Goal: Information Seeking & Learning: Compare options

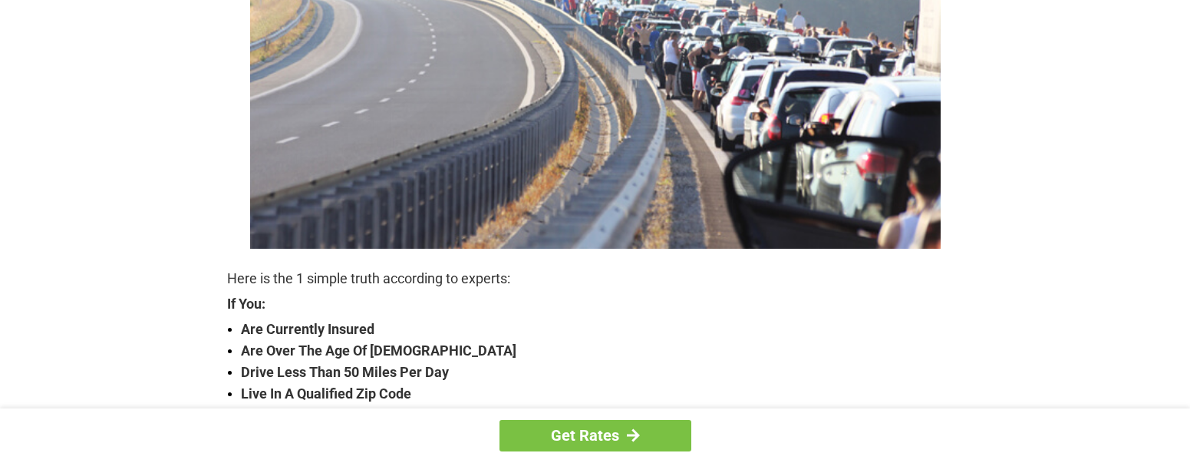
scroll to position [384, 0]
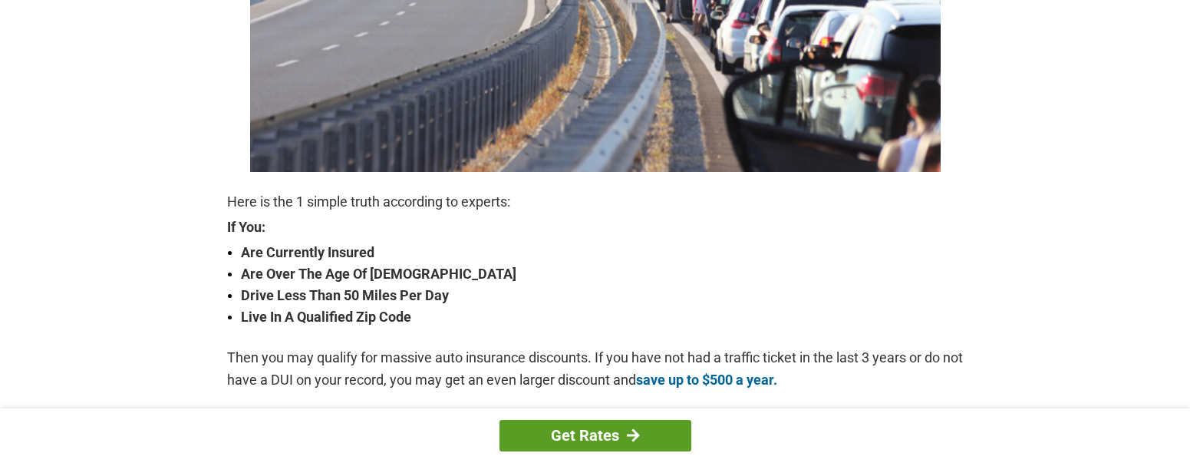
click at [591, 436] on link "Get Rates" at bounding box center [595, 435] width 192 height 31
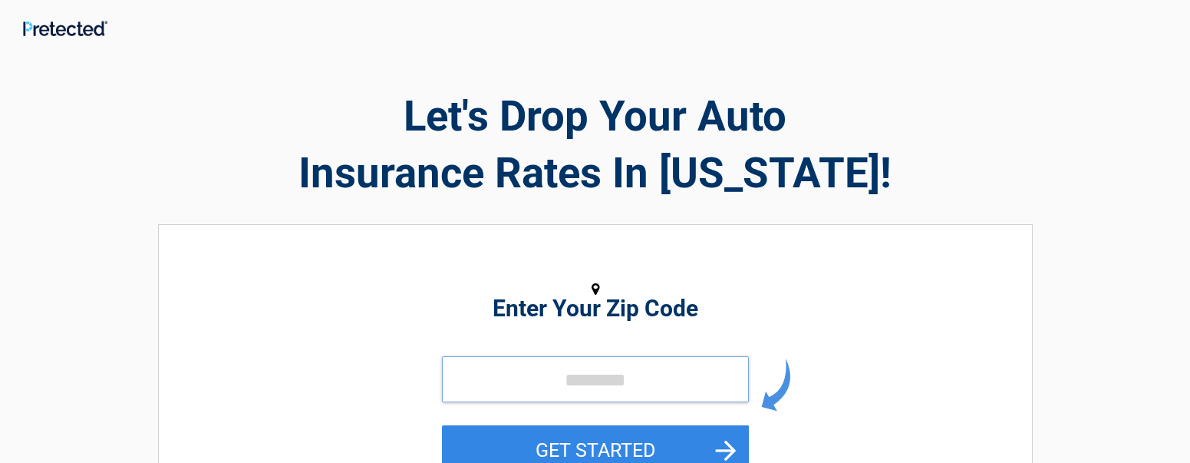
click at [547, 390] on input "tel" at bounding box center [595, 379] width 307 height 46
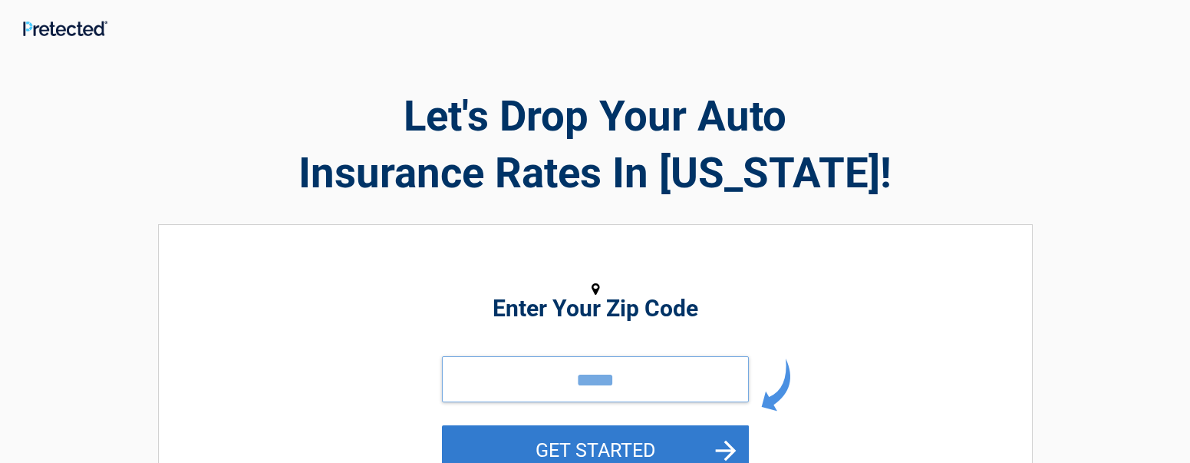
type input "*****"
click at [725, 449] on button "GET STARTED" at bounding box center [595, 450] width 307 height 50
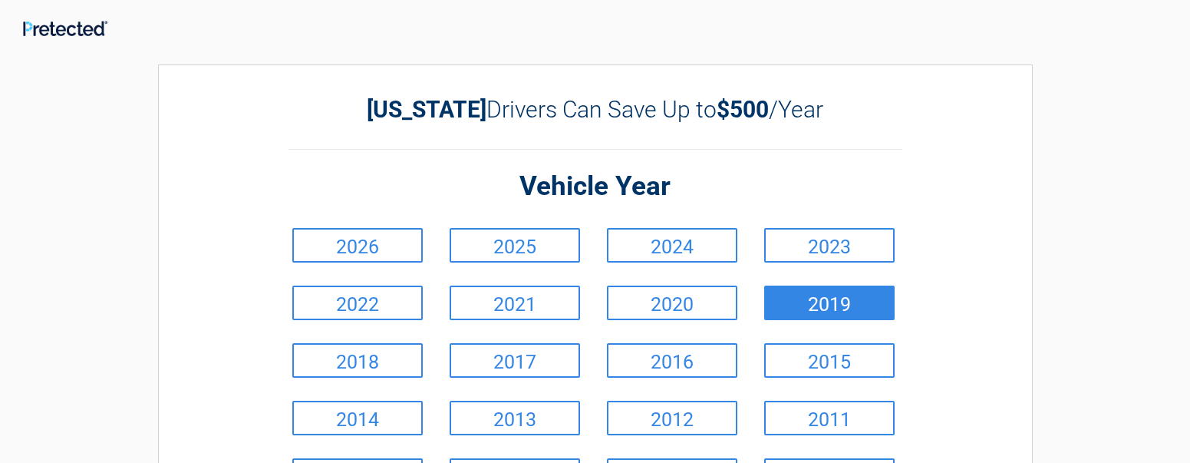
click at [814, 299] on link "2019" at bounding box center [829, 302] width 130 height 35
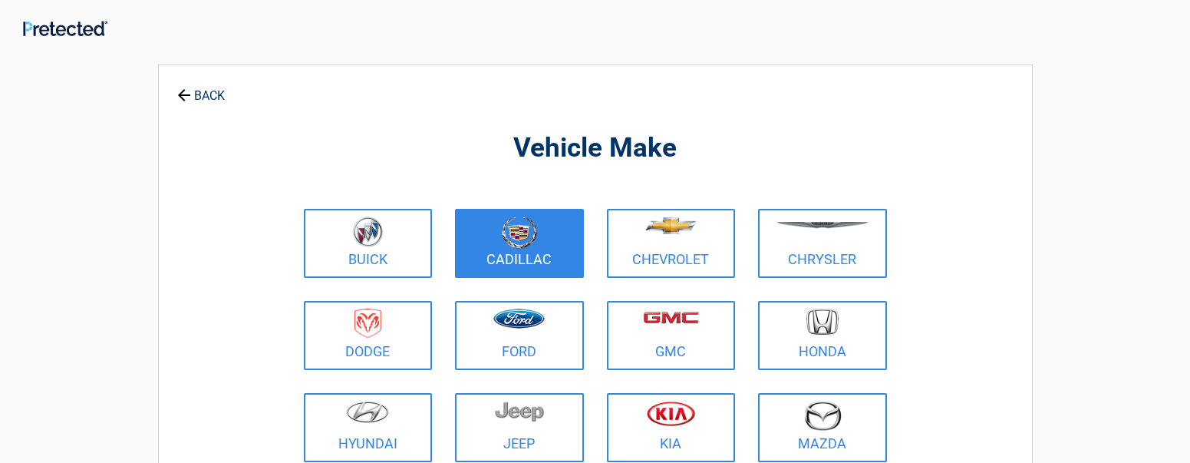
click at [513, 238] on img at bounding box center [519, 232] width 35 height 32
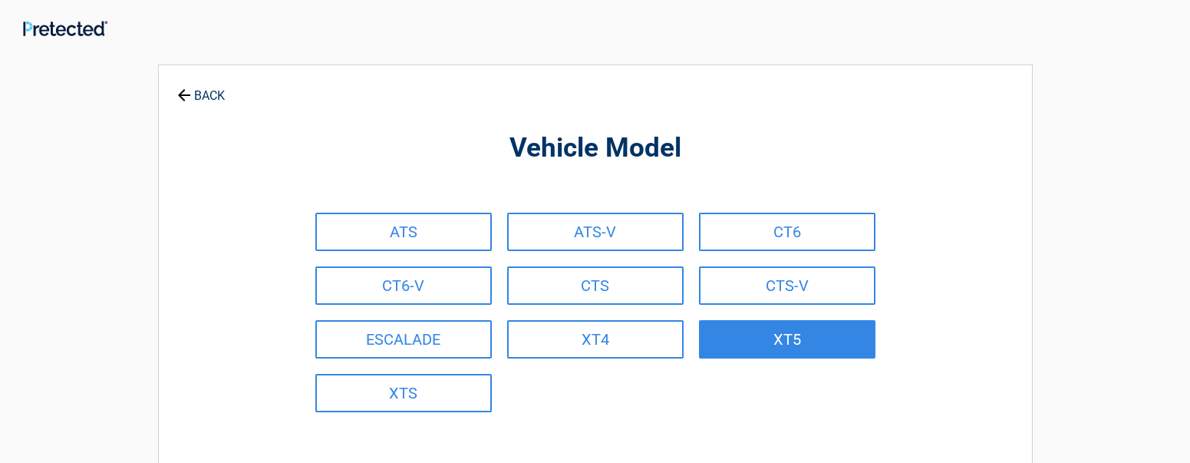
click at [817, 336] on link "XT5" at bounding box center [787, 339] width 176 height 38
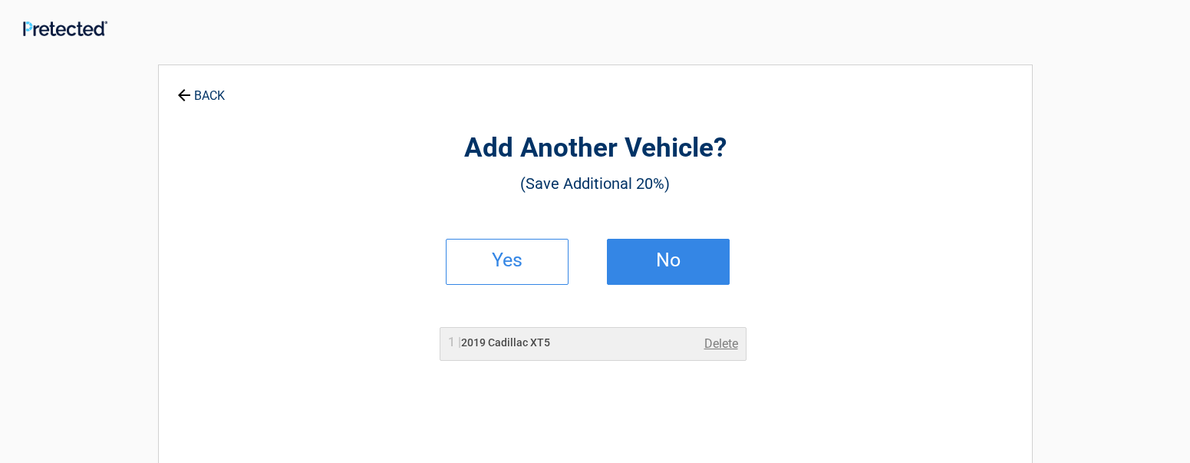
click at [684, 265] on link "No" at bounding box center [668, 262] width 123 height 46
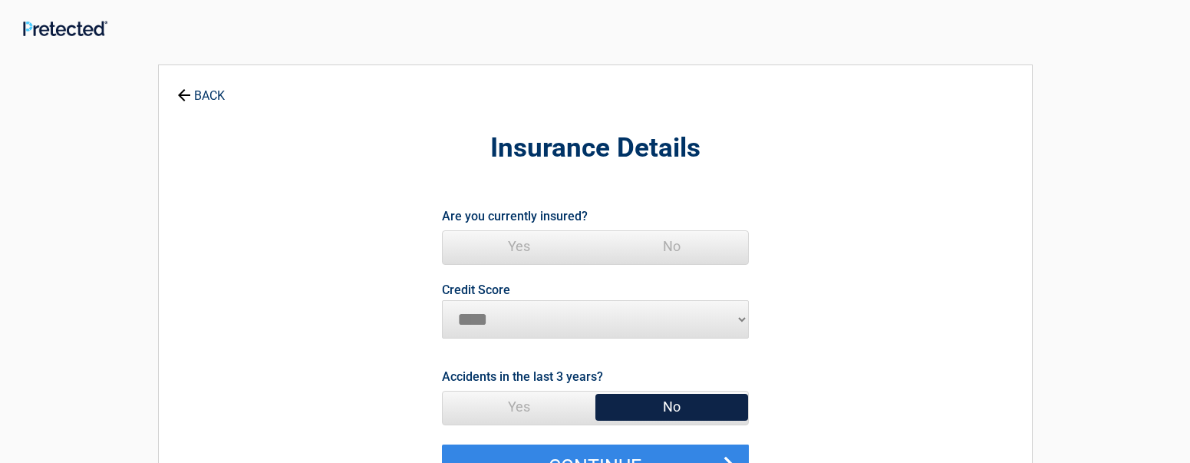
click at [516, 252] on span "Yes" at bounding box center [519, 246] width 153 height 31
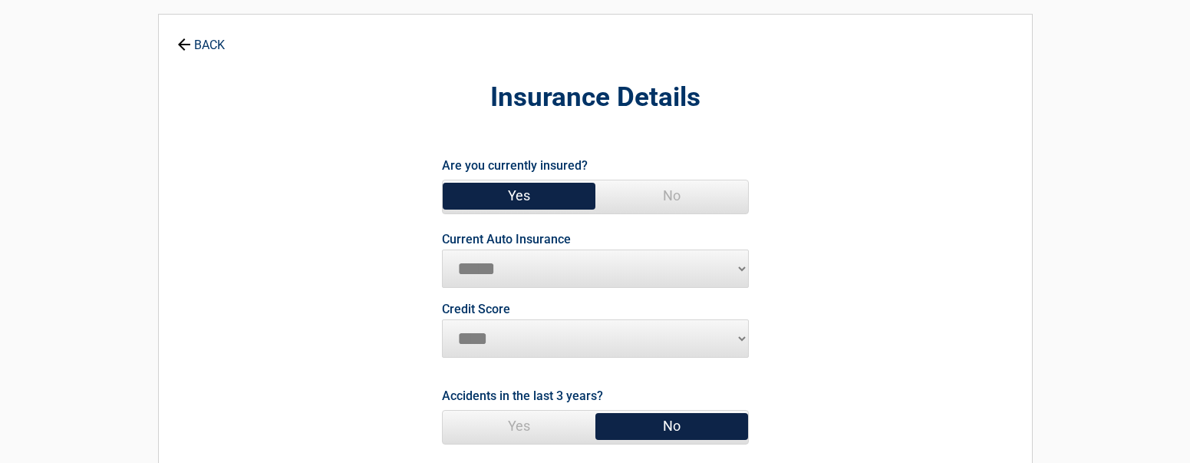
scroll to position [77, 0]
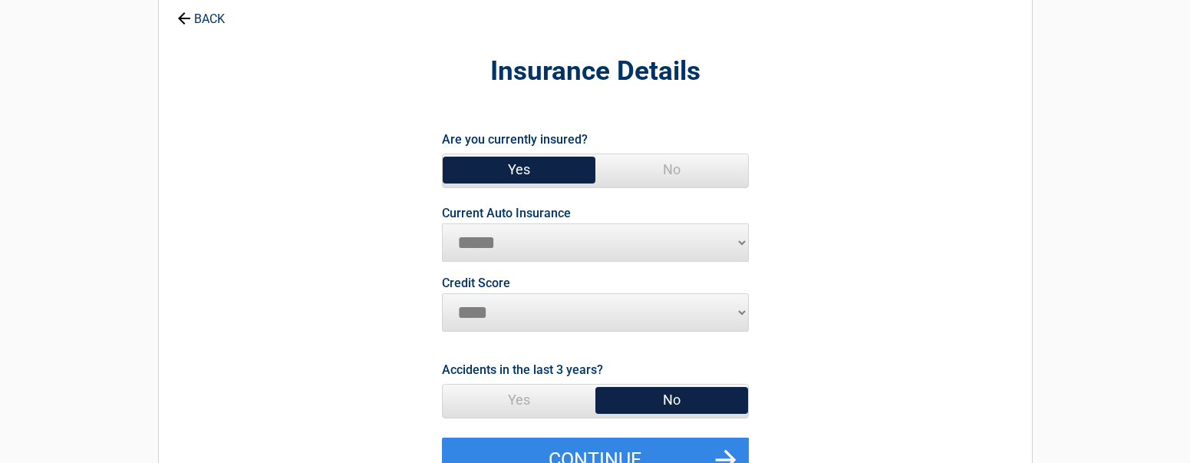
click at [666, 401] on span "No" at bounding box center [671, 399] width 153 height 31
click at [670, 401] on span "No" at bounding box center [671, 399] width 153 height 31
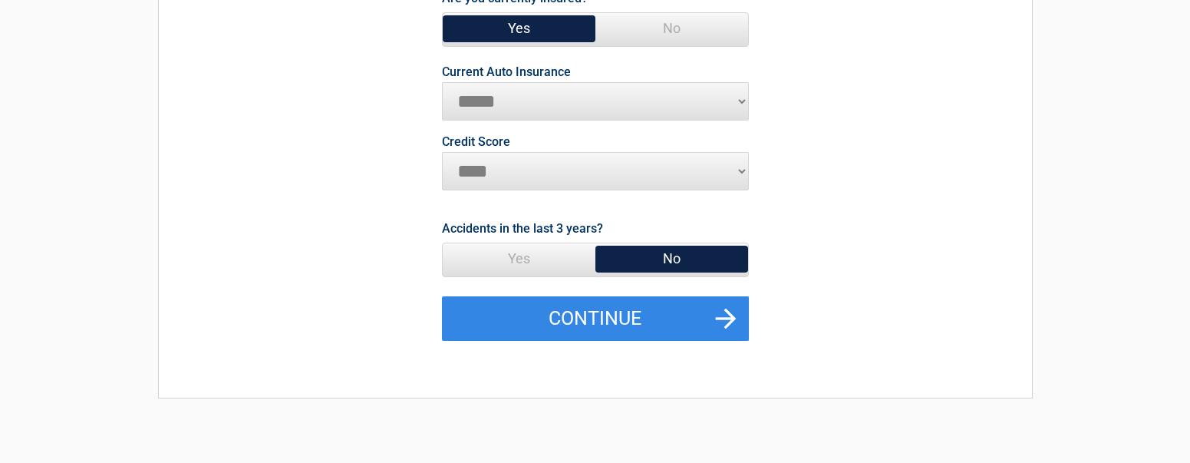
scroll to position [230, 0]
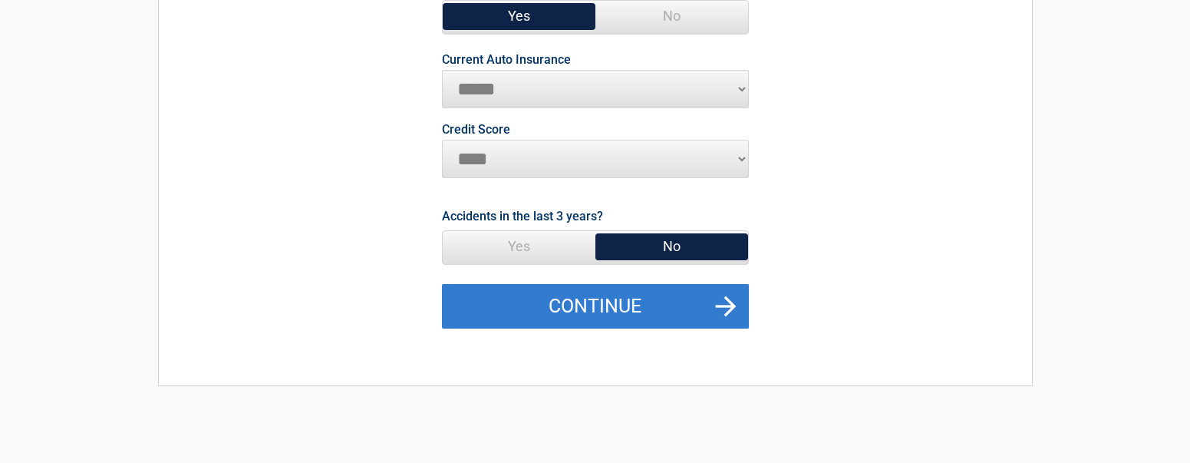
click at [624, 298] on button "Continue" at bounding box center [595, 306] width 307 height 45
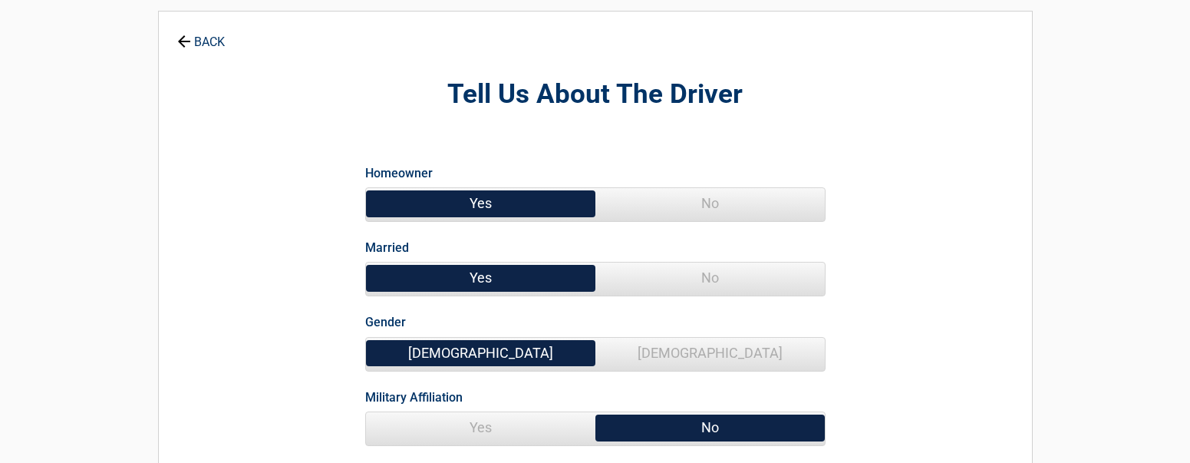
scroll to position [0, 0]
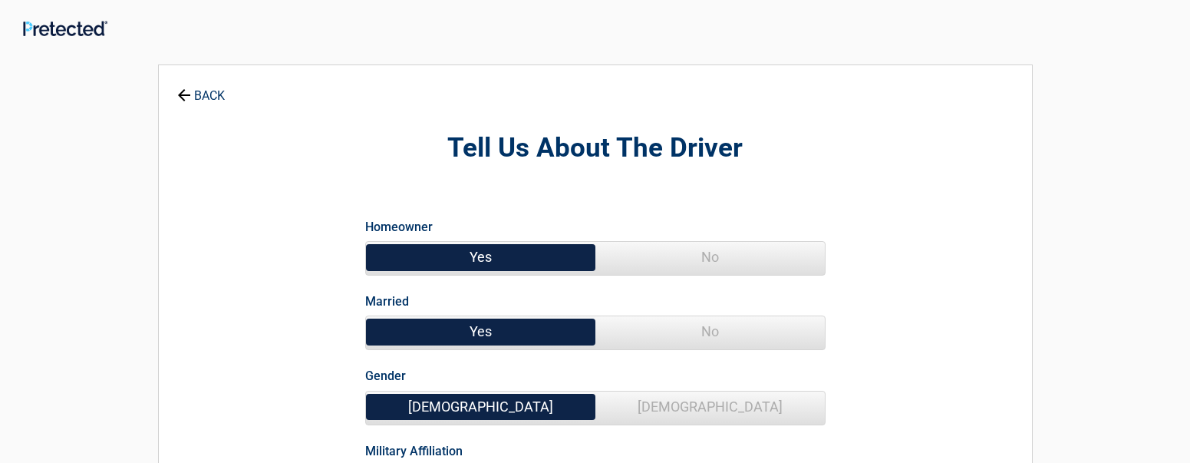
click at [483, 259] on span "Yes" at bounding box center [480, 257] width 229 height 31
click at [483, 335] on span "Yes" at bounding box center [480, 331] width 229 height 31
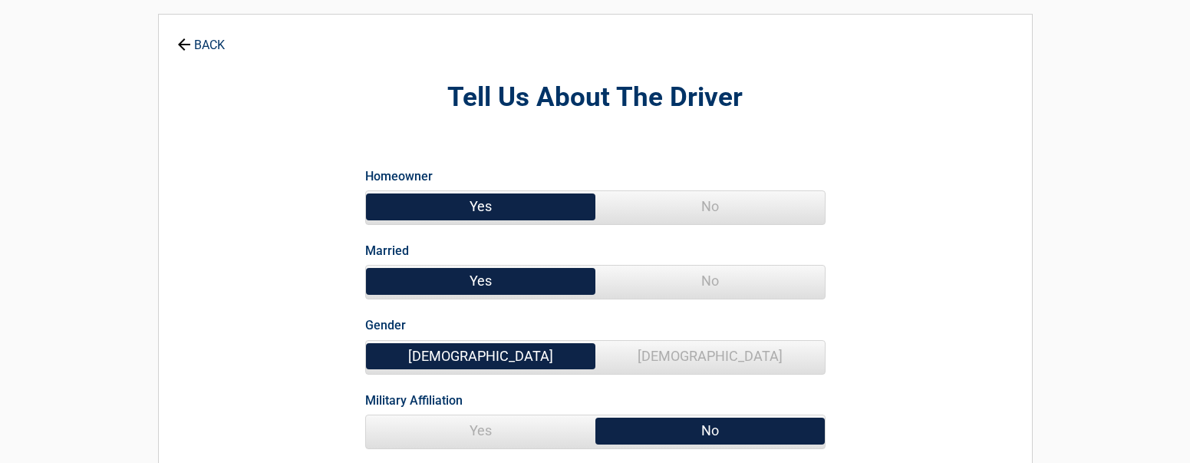
scroll to position [77, 0]
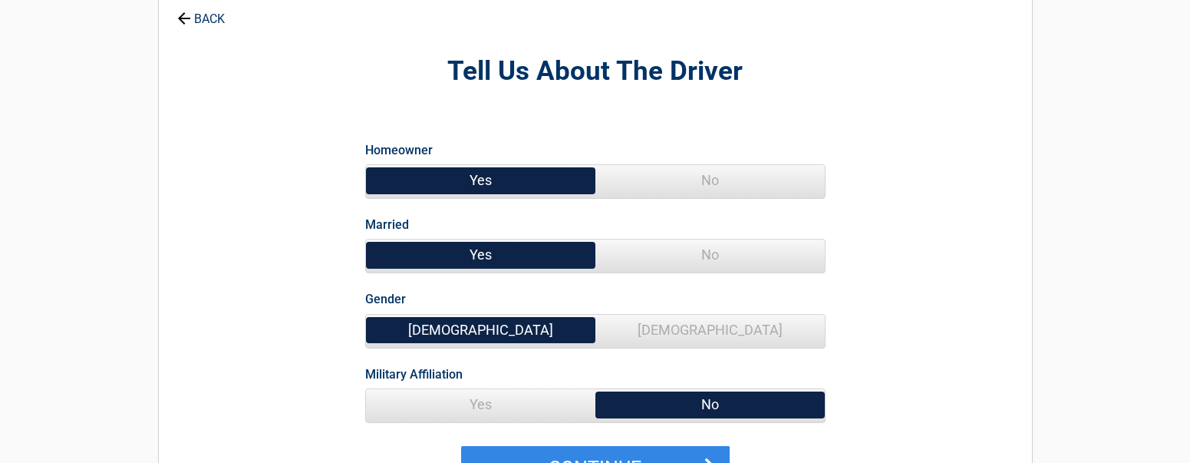
click at [696, 325] on span "[DEMOGRAPHIC_DATA]" at bounding box center [709, 330] width 229 height 31
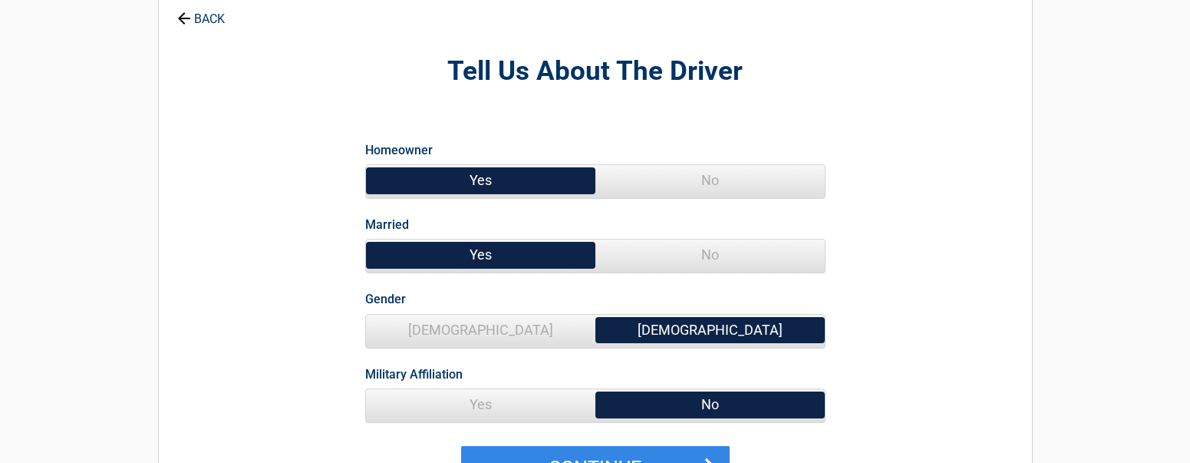
click at [701, 404] on span "No" at bounding box center [709, 404] width 229 height 31
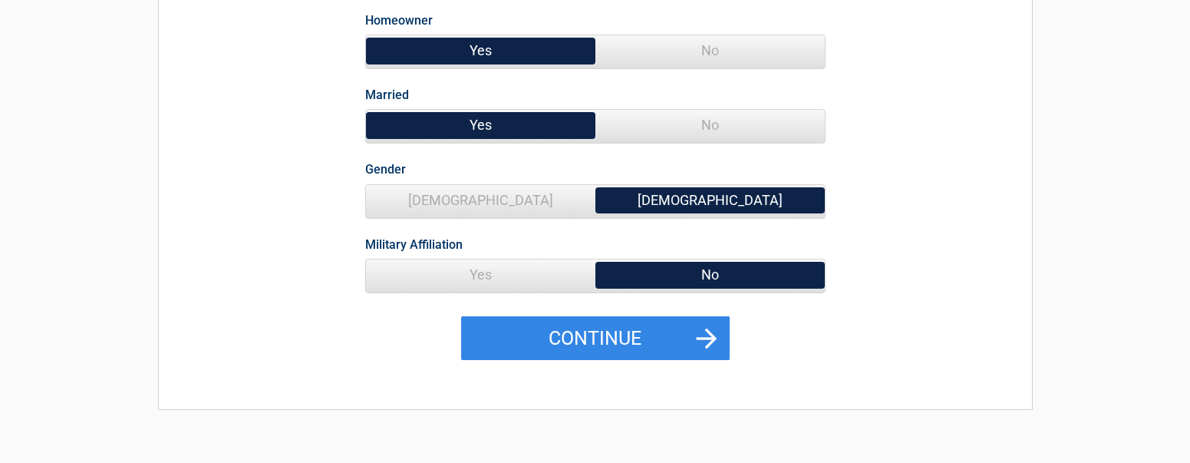
scroll to position [230, 0]
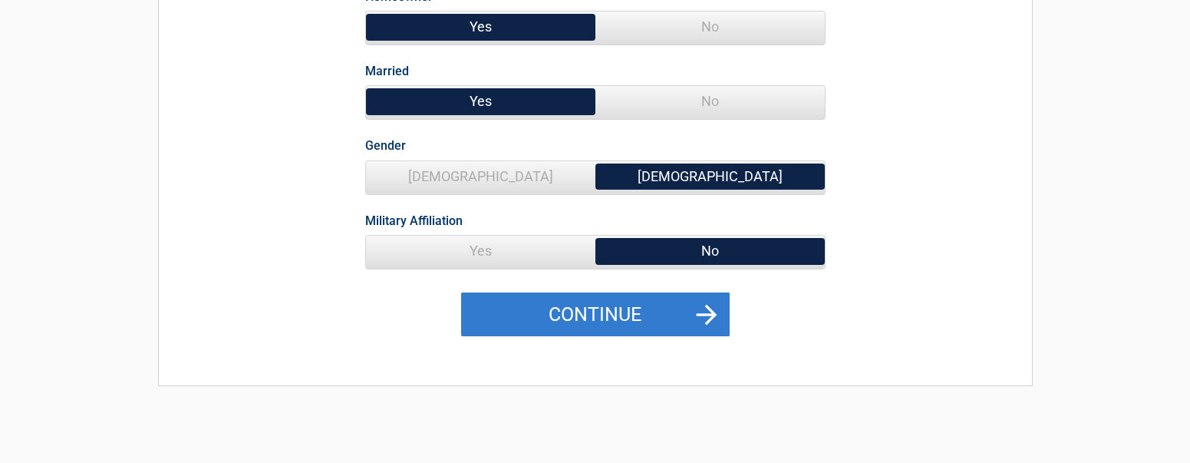
click at [602, 313] on button "Continue" at bounding box center [595, 314] width 269 height 45
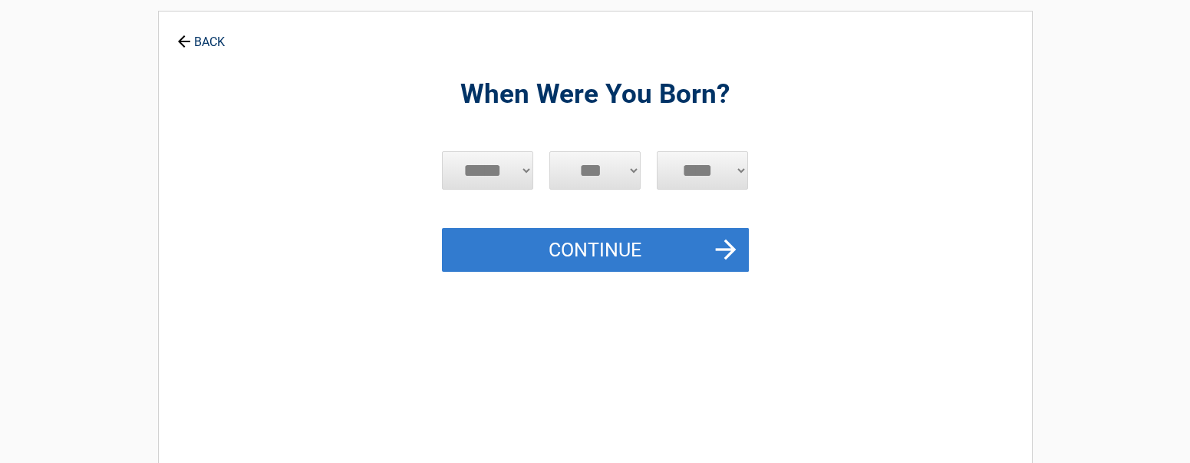
scroll to position [0, 0]
